Goal: Task Accomplishment & Management: Use online tool/utility

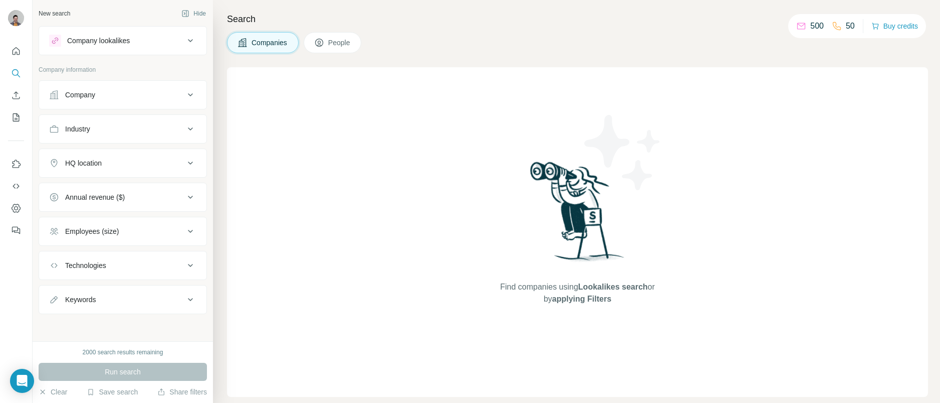
click at [106, 92] on div "Company" at bounding box center [116, 95] width 135 height 10
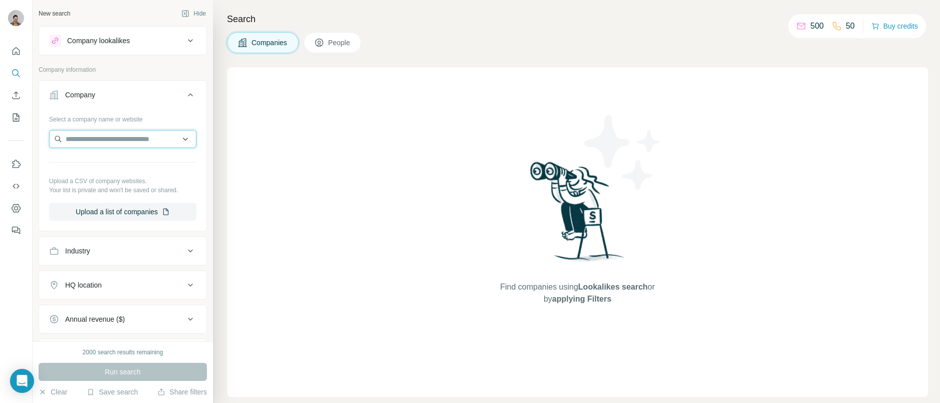
click at [127, 133] on input "text" at bounding box center [122, 139] width 147 height 18
paste input "**********"
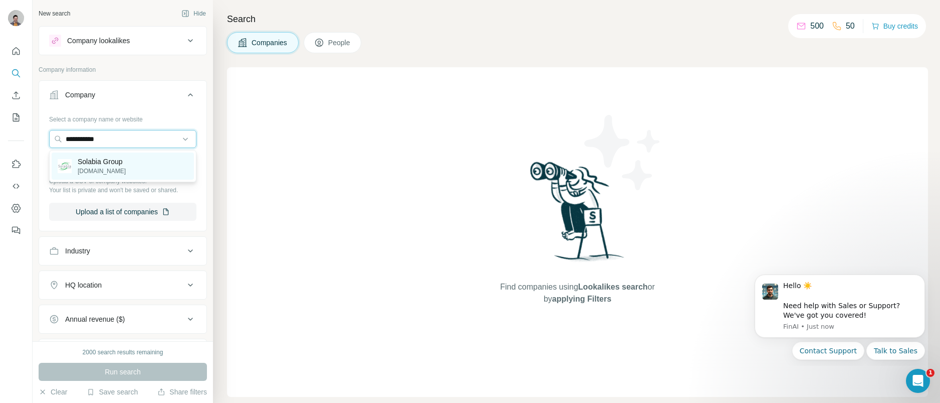
type input "**********"
click at [125, 159] on div "Solabia Group [DOMAIN_NAME]" at bounding box center [123, 165] width 142 height 27
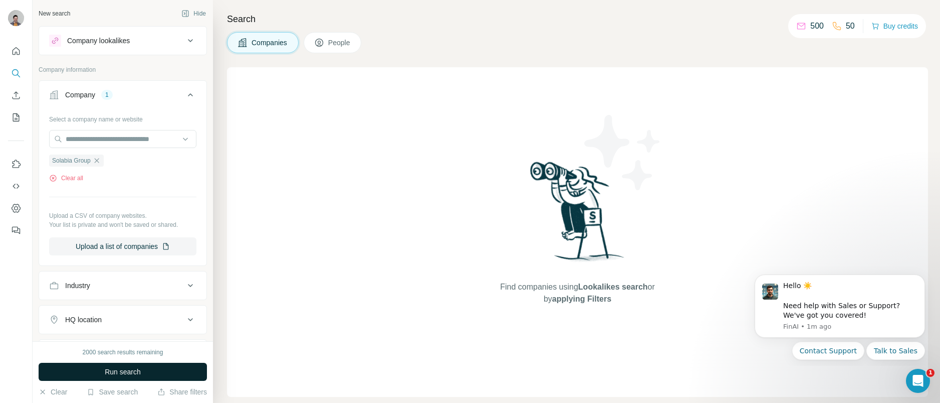
click at [126, 368] on span "Run search" at bounding box center [123, 371] width 36 height 10
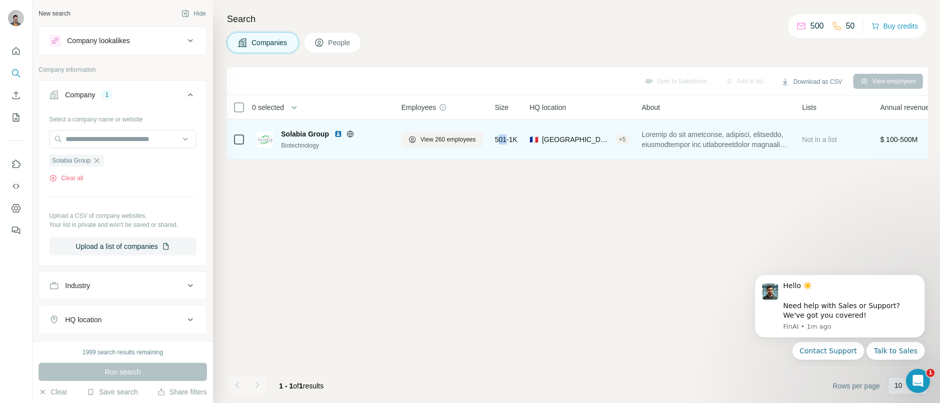
drag, startPoint x: 510, startPoint y: 139, endPoint x: 503, endPoint y: 139, distance: 7.0
click at [503, 139] on span "501-1K" at bounding box center [506, 139] width 23 height 10
drag, startPoint x: 518, startPoint y: 165, endPoint x: 469, endPoint y: 135, distance: 57.3
click at [518, 165] on div "Sync to Salesforce Add to list Download as CSV View employees 0 selected Compan…" at bounding box center [577, 234] width 701 height 335
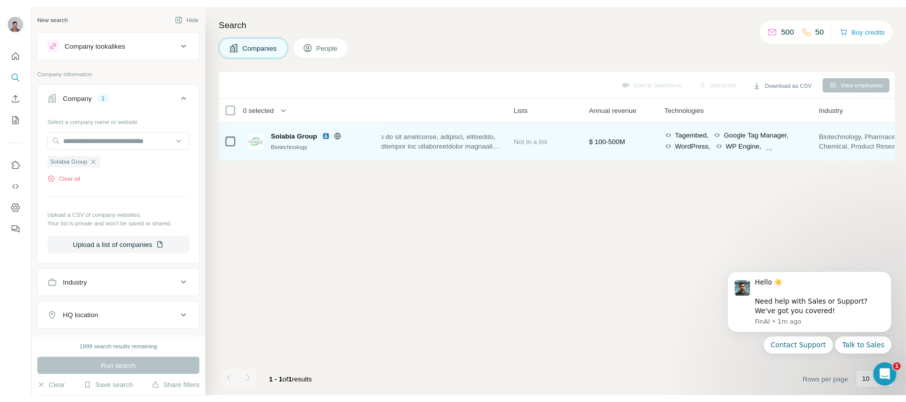
scroll to position [0, 288]
